Goal: Information Seeking & Learning: Learn about a topic

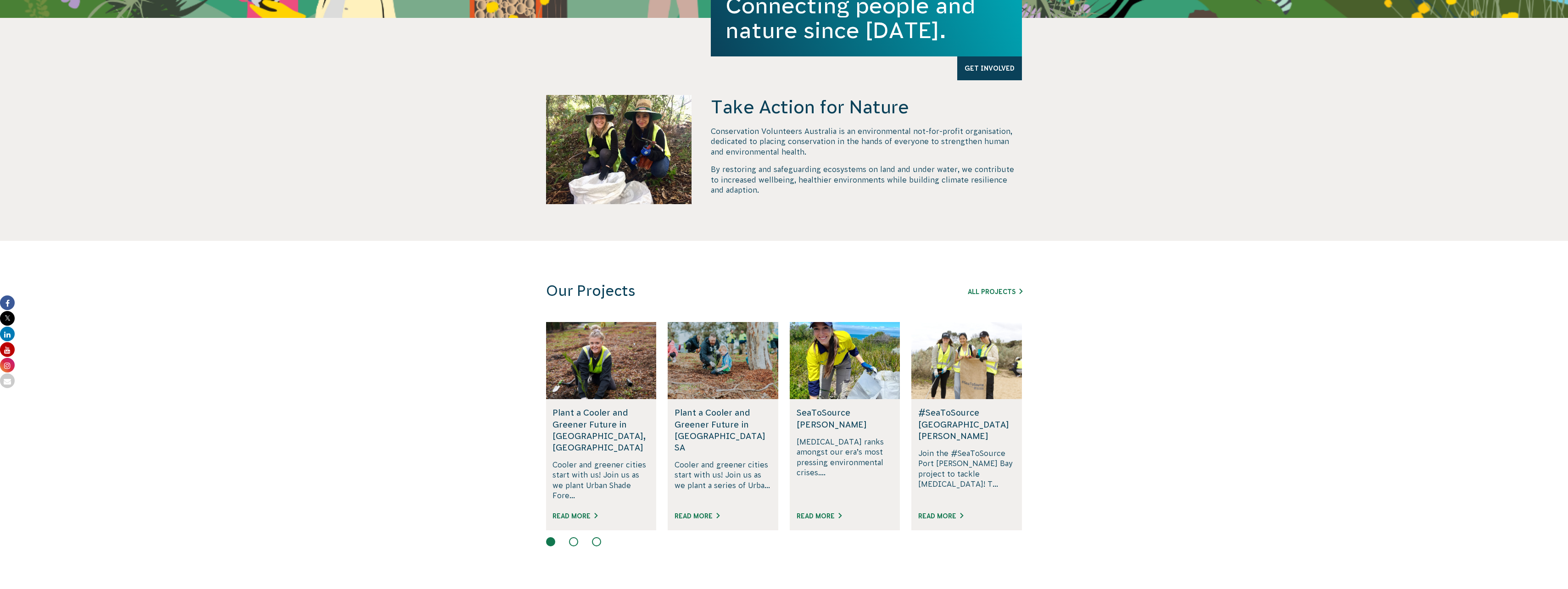
scroll to position [321, 0]
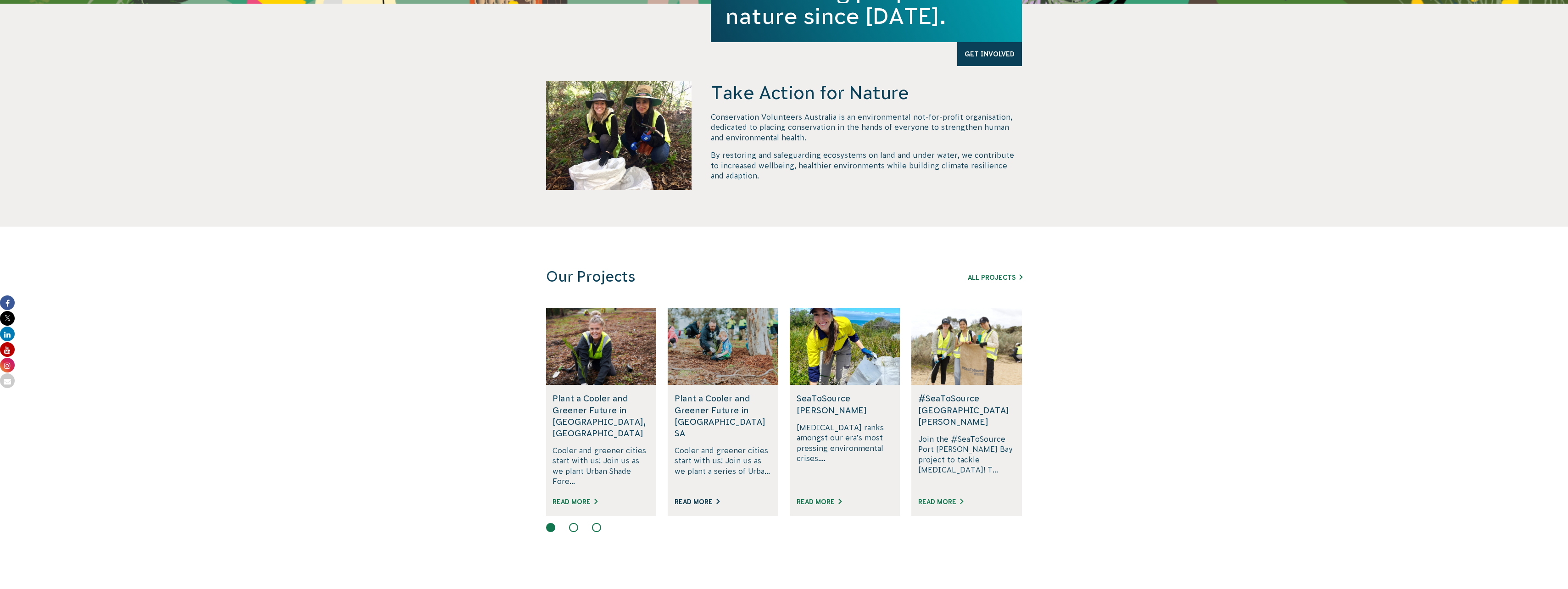
click at [698, 498] on link "Read More" at bounding box center [697, 502] width 45 height 7
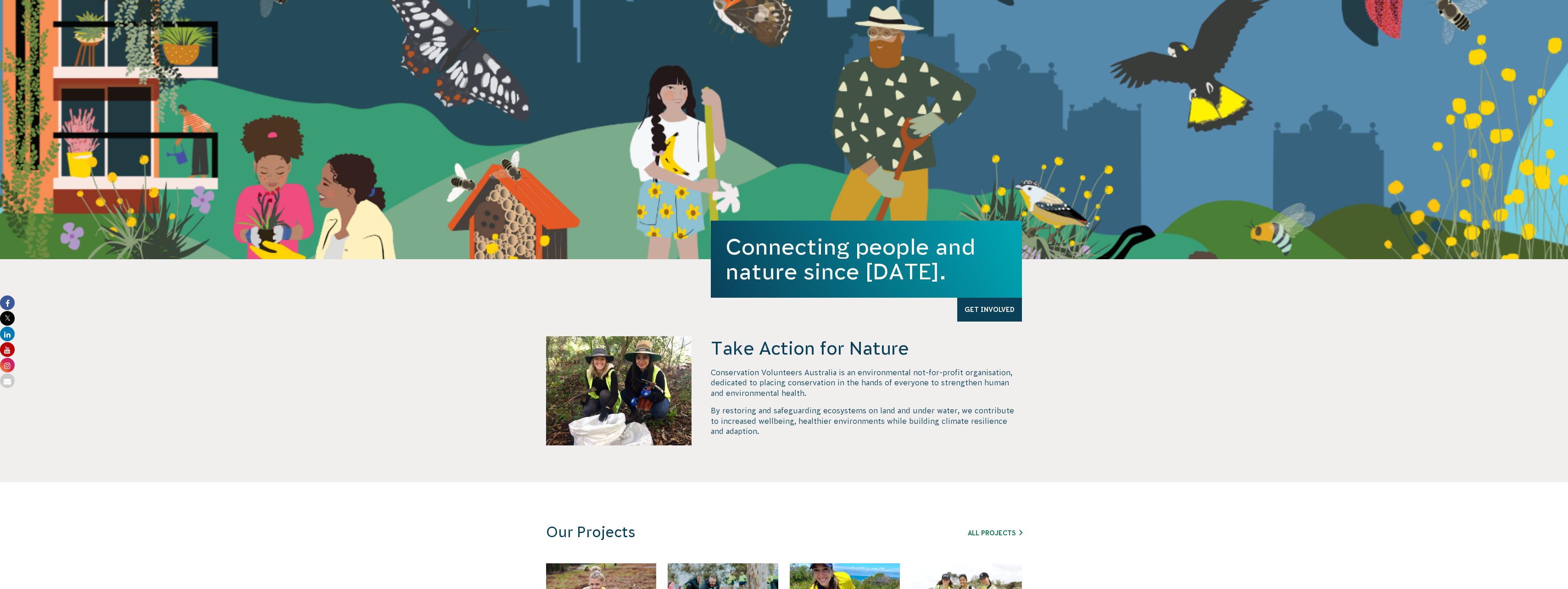
scroll to position [0, 0]
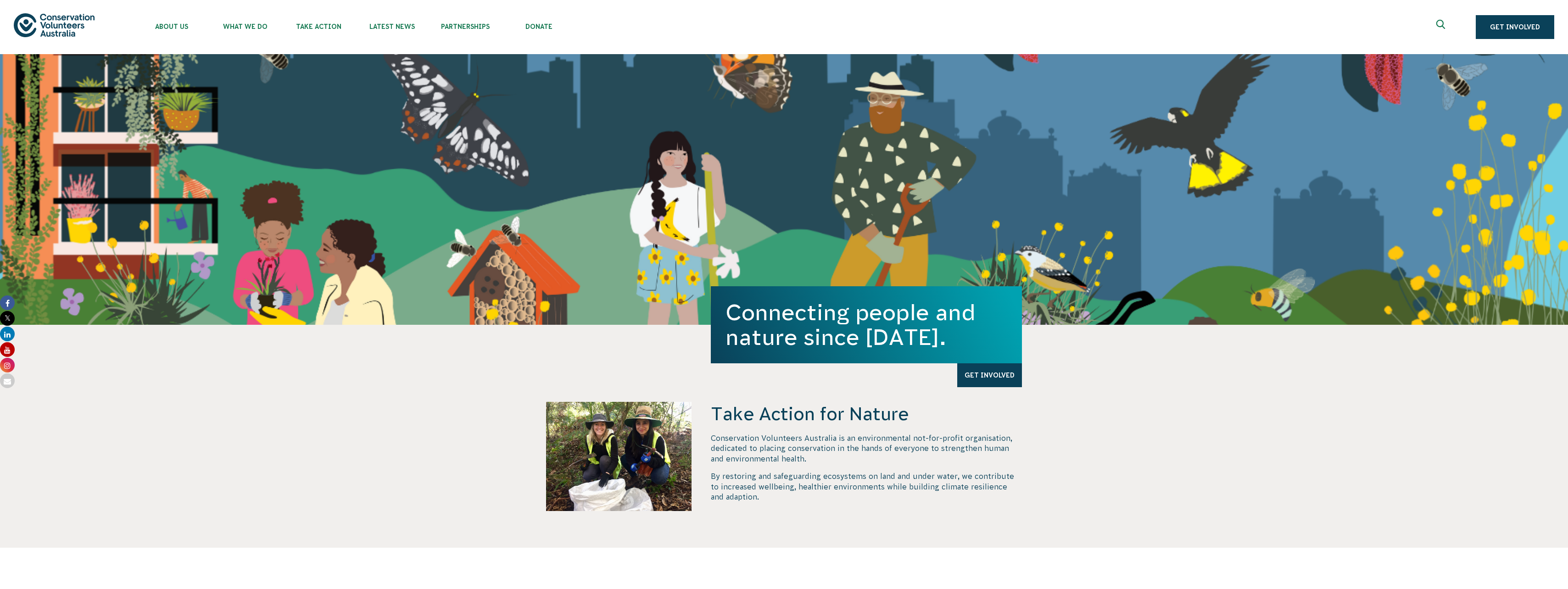
click at [1443, 29] on icon "Expand search box" at bounding box center [1442, 26] width 12 height 14
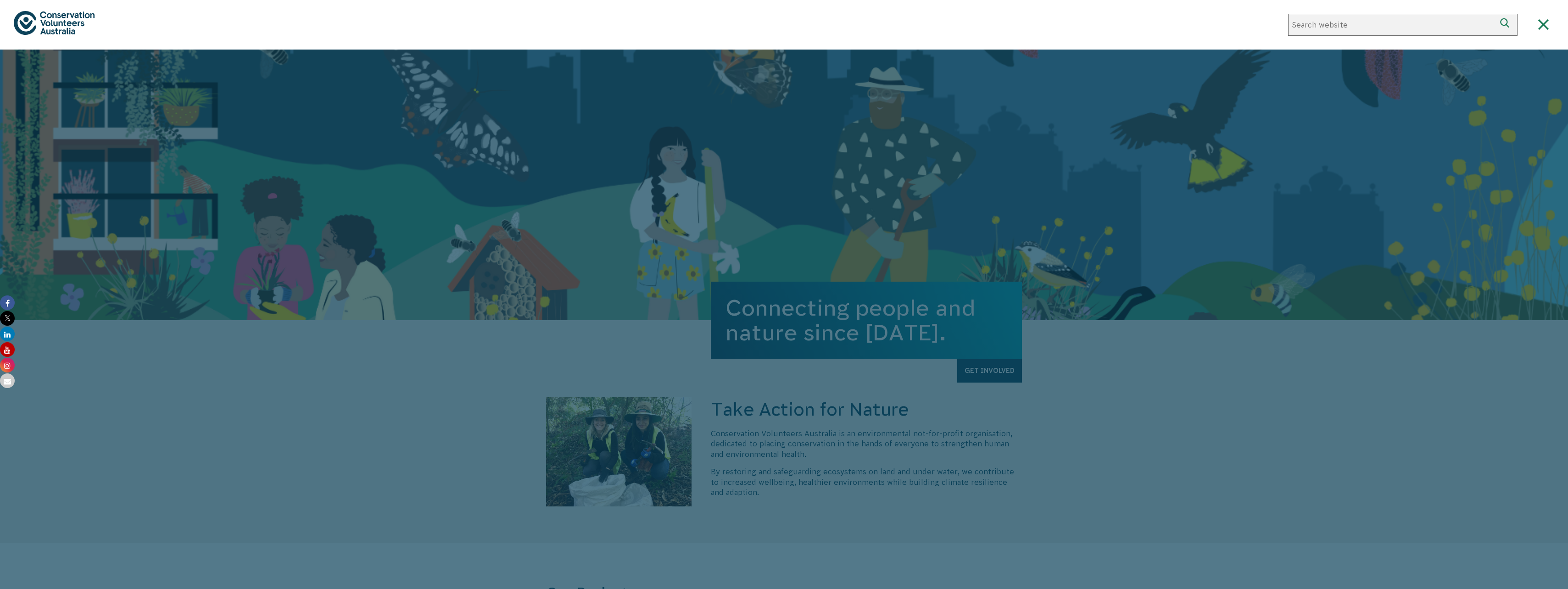
paste input "Revegetation Rejuvenation event"
type input "Revegetation Rejuvenation event"
click at [1496, 14] on button "Search" at bounding box center [1507, 25] width 22 height 22
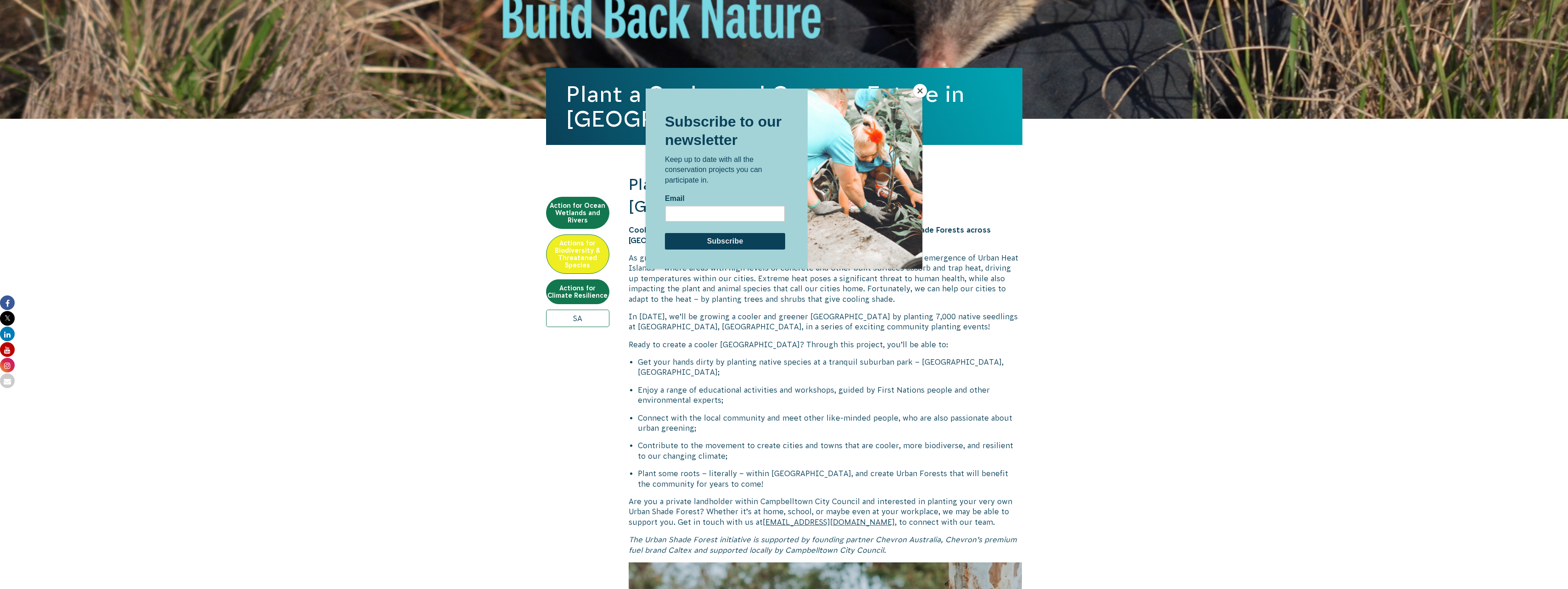
scroll to position [46, 0]
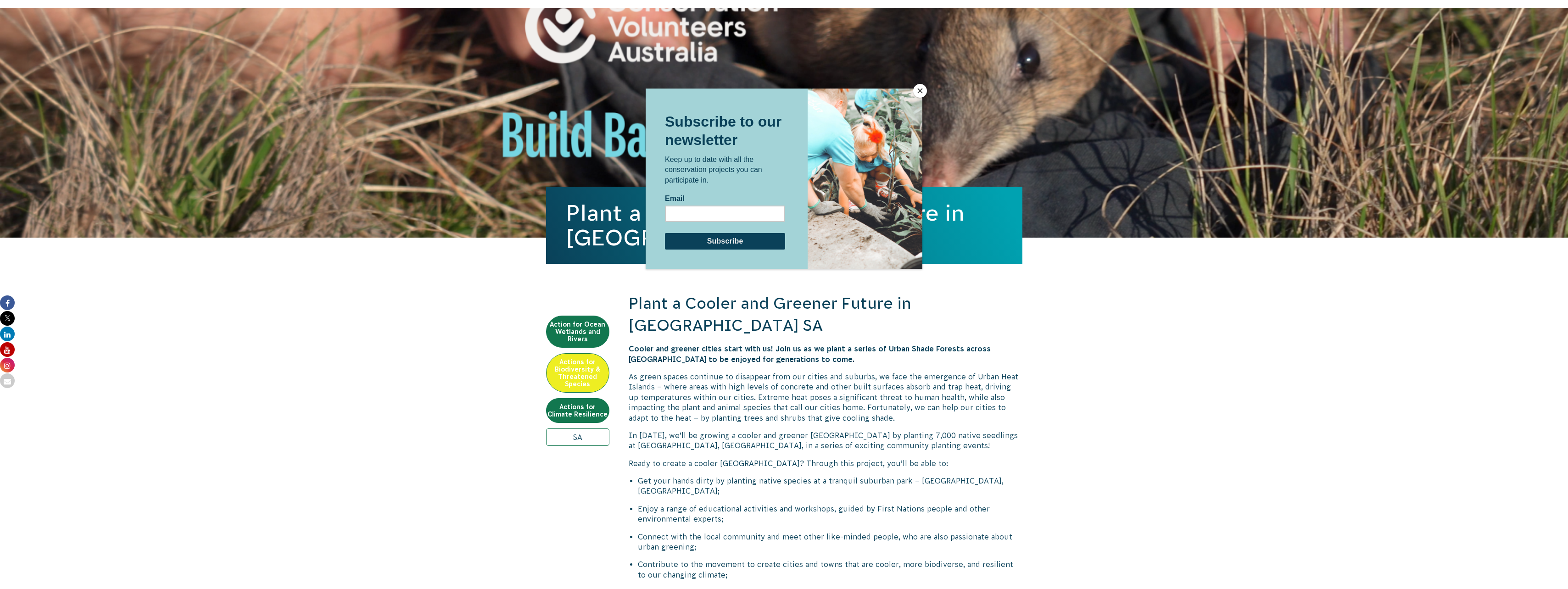
click at [570, 443] on div at bounding box center [784, 294] width 1568 height 589
click at [572, 440] on div at bounding box center [784, 294] width 1568 height 589
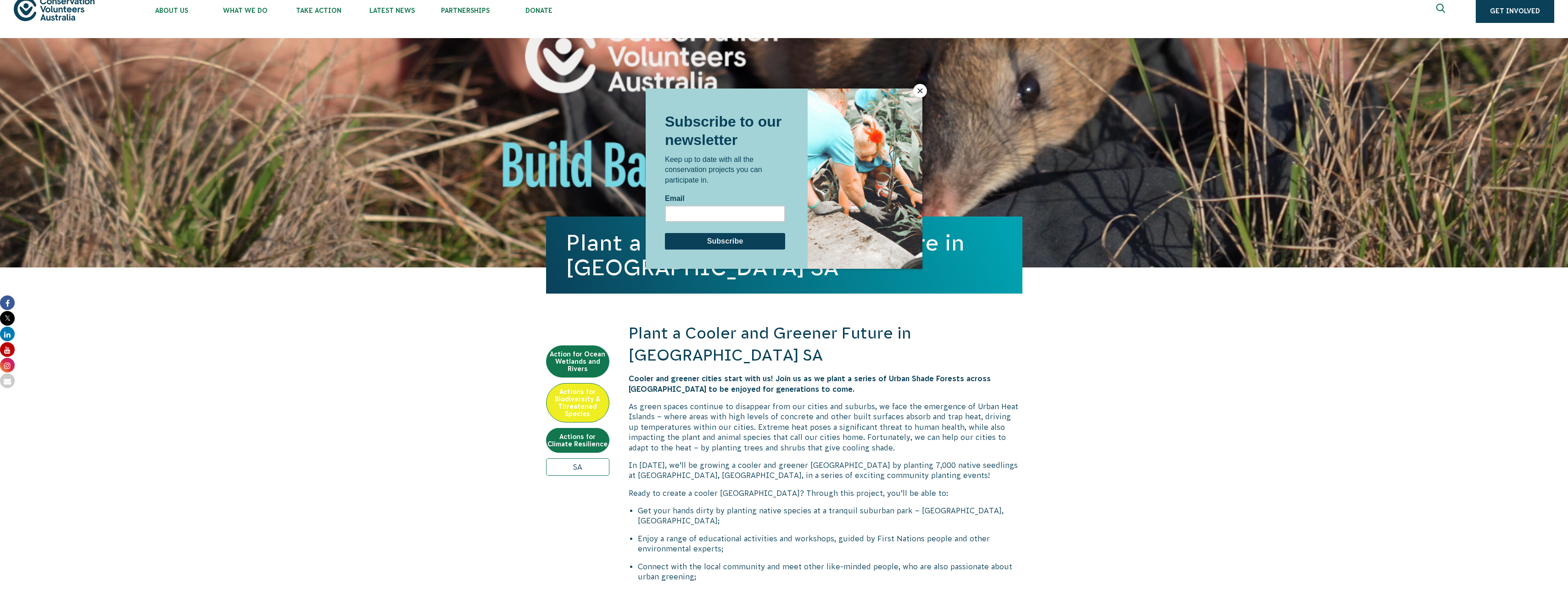
scroll to position [0, 0]
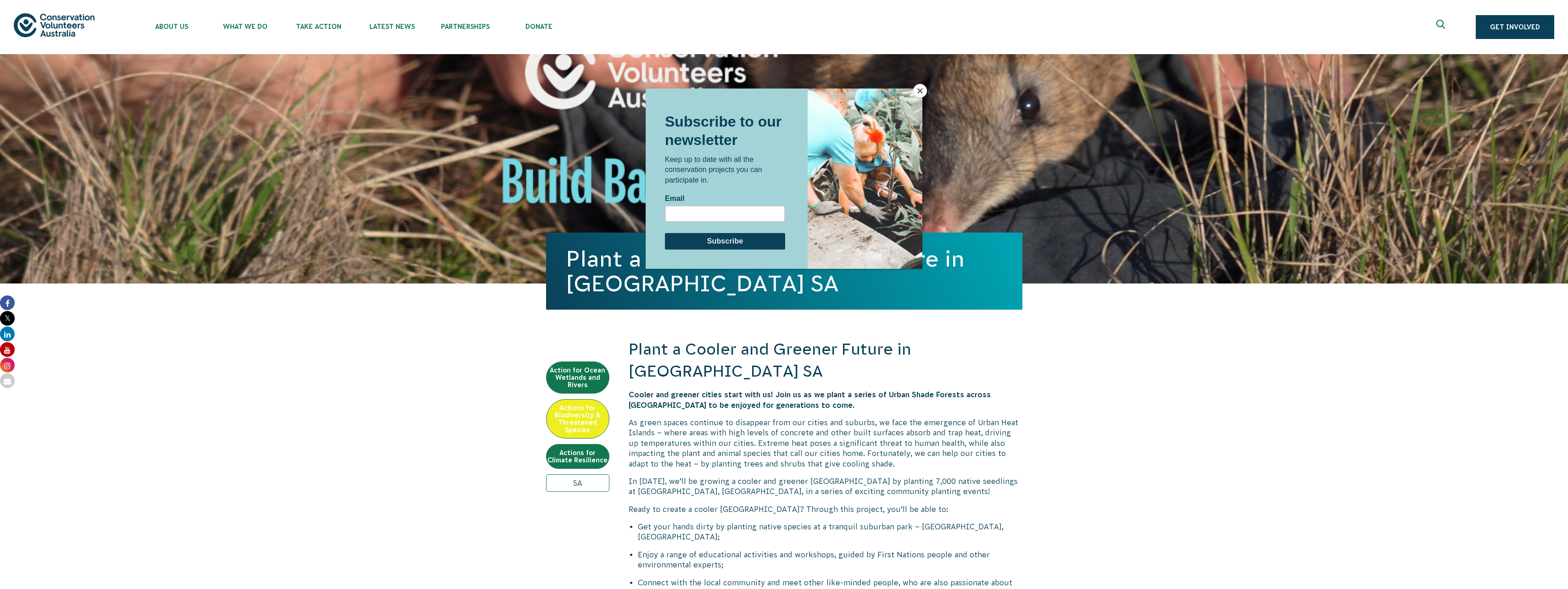
click at [385, 33] on div at bounding box center [784, 294] width 1568 height 589
click at [390, 32] on div at bounding box center [784, 294] width 1568 height 589
click at [1442, 19] on div at bounding box center [784, 294] width 1568 height 589
click at [1446, 16] on div at bounding box center [784, 294] width 1568 height 589
click at [1440, 23] on div at bounding box center [784, 294] width 1568 height 589
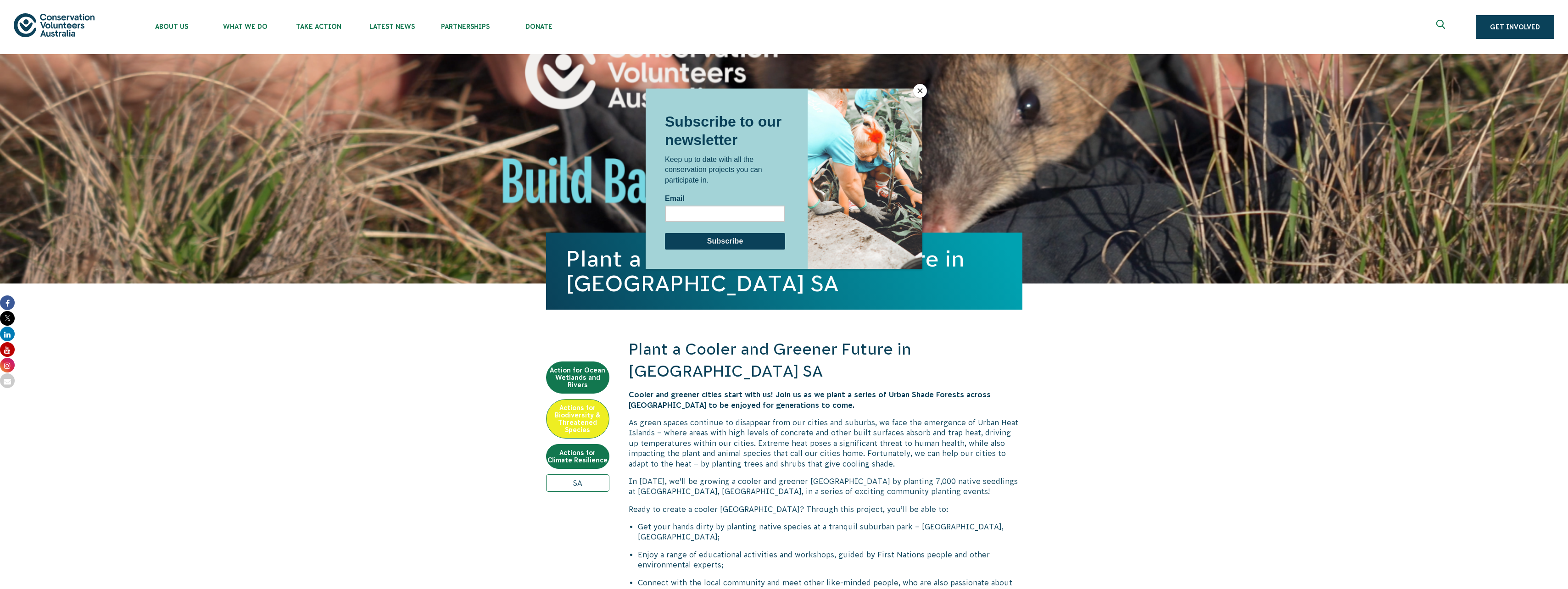
click at [1440, 23] on div at bounding box center [784, 294] width 1568 height 589
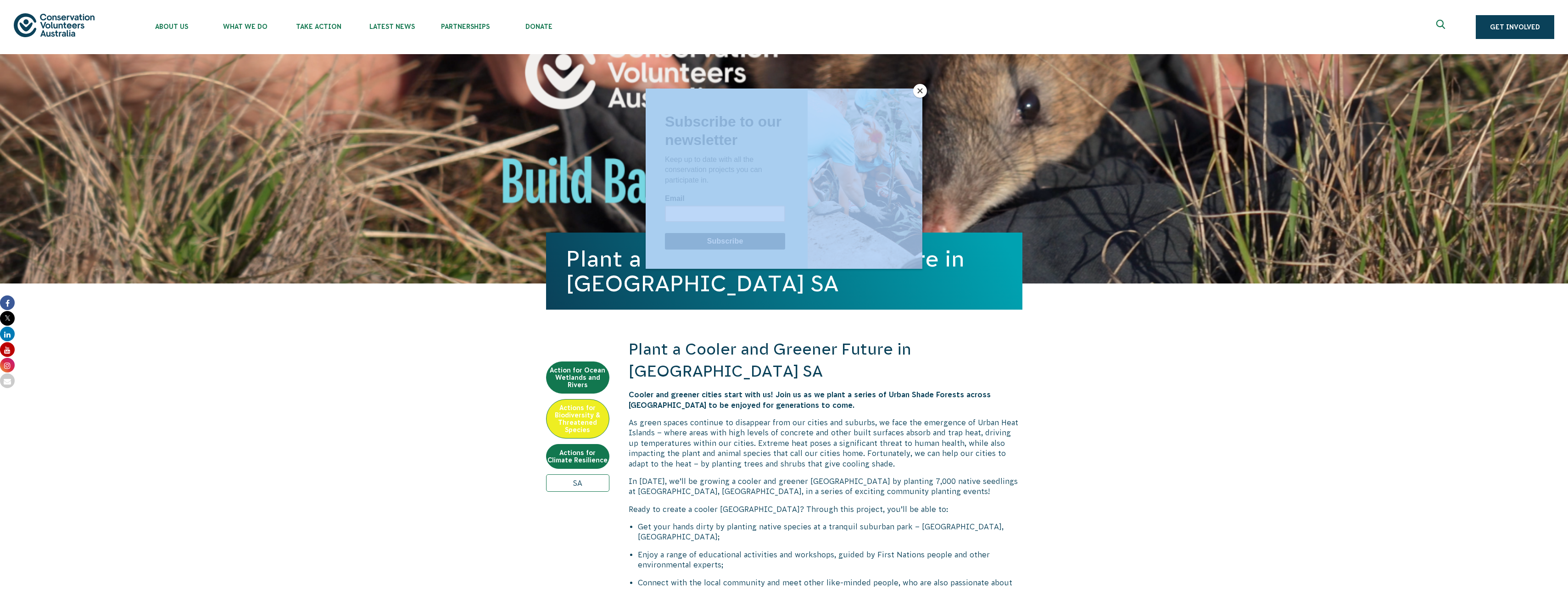
click at [1440, 23] on div at bounding box center [784, 294] width 1568 height 589
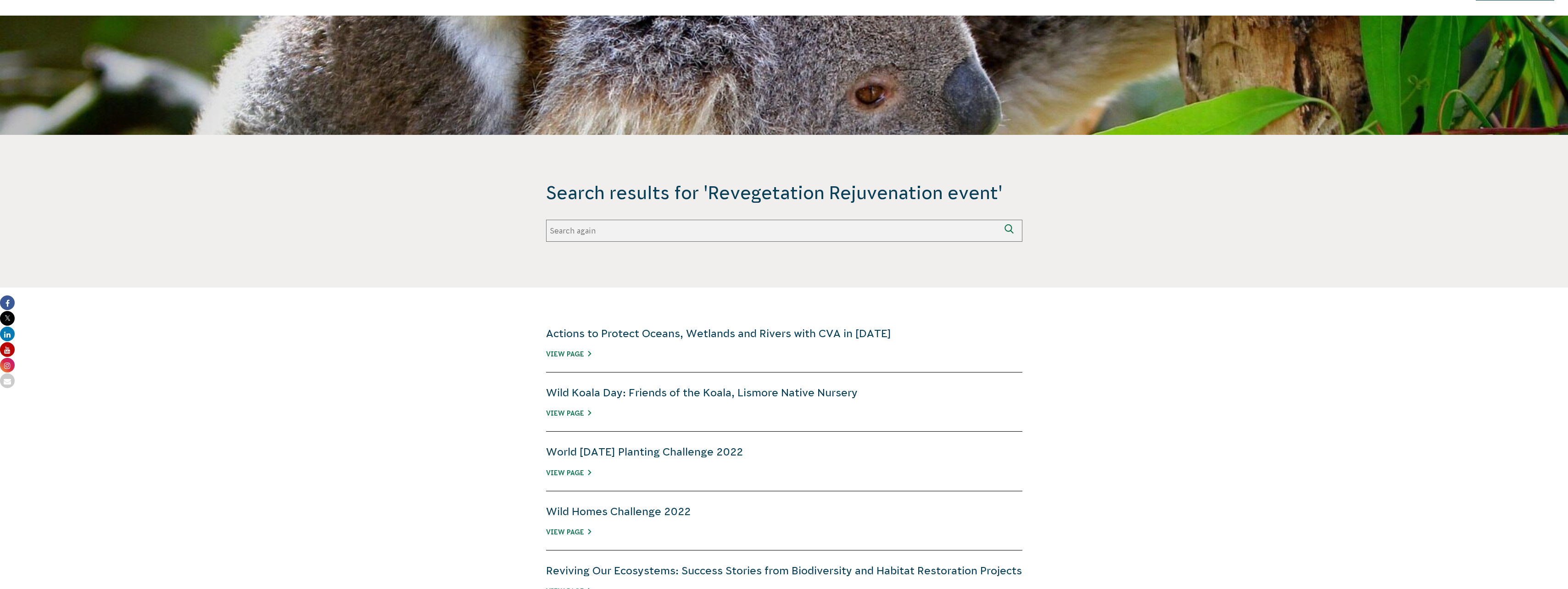
scroll to position [92, 0]
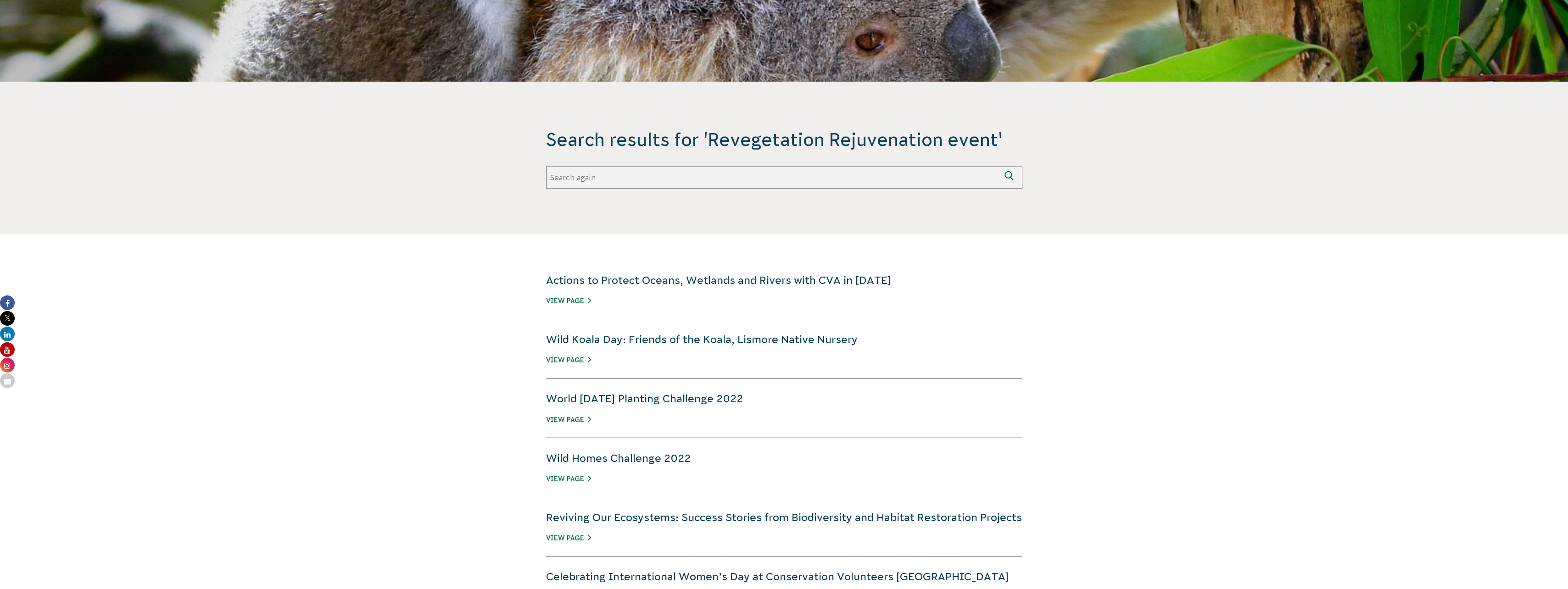
click at [574, 306] on div "Actions to Protect Oceans, Wetlands and Rivers with CVA in [DATE] View Page" at bounding box center [784, 289] width 477 height 59
click at [575, 301] on link "View Page" at bounding box center [569, 301] width 45 height 7
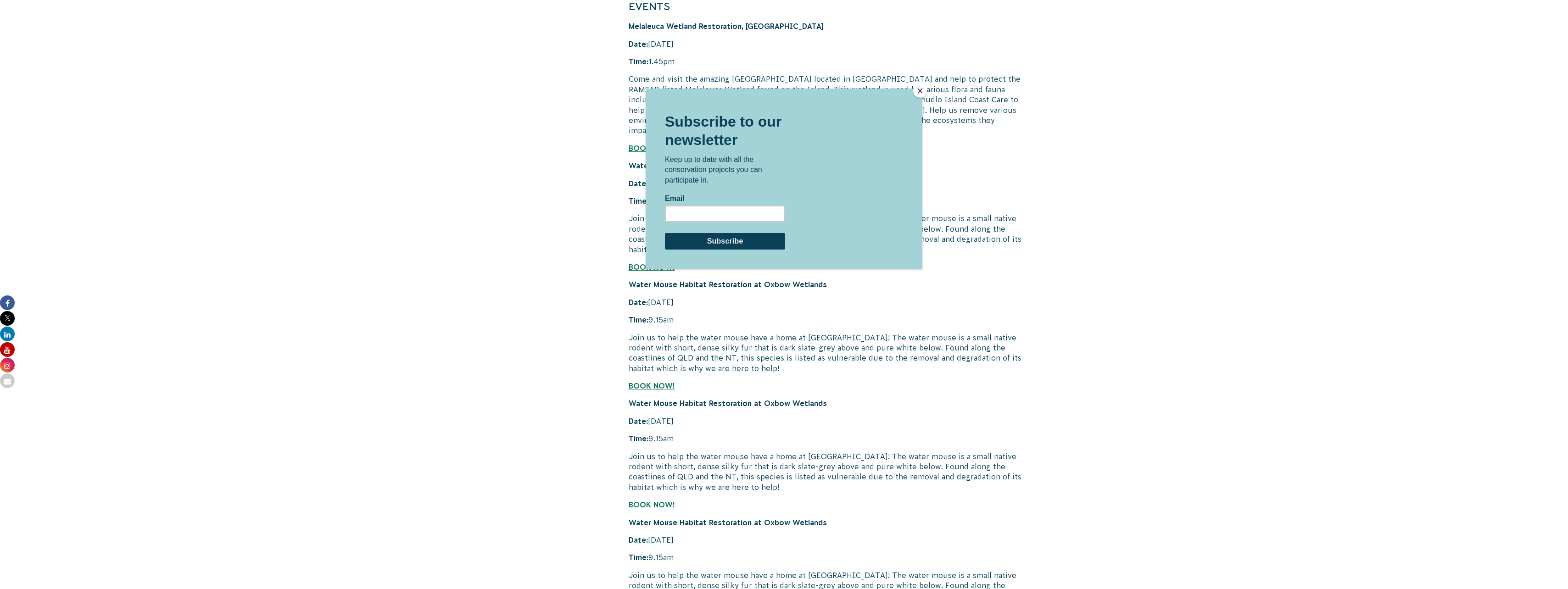
scroll to position [5016, 0]
